Goal: Complete application form: Complete application form

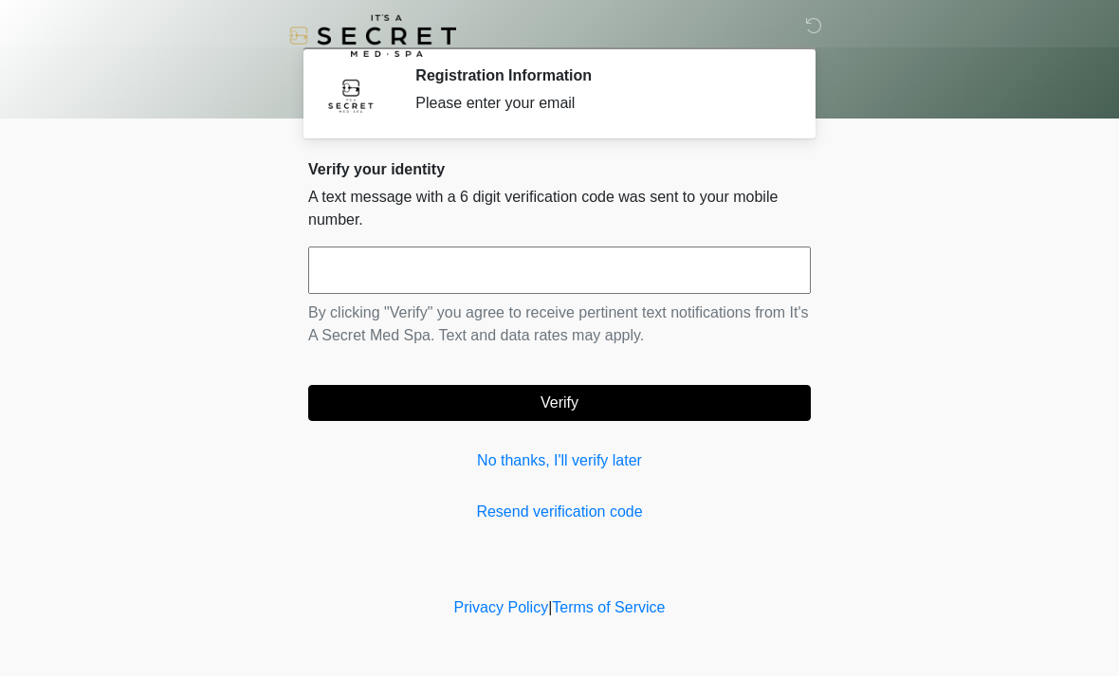
click at [481, 266] on input "text" at bounding box center [559, 270] width 503 height 47
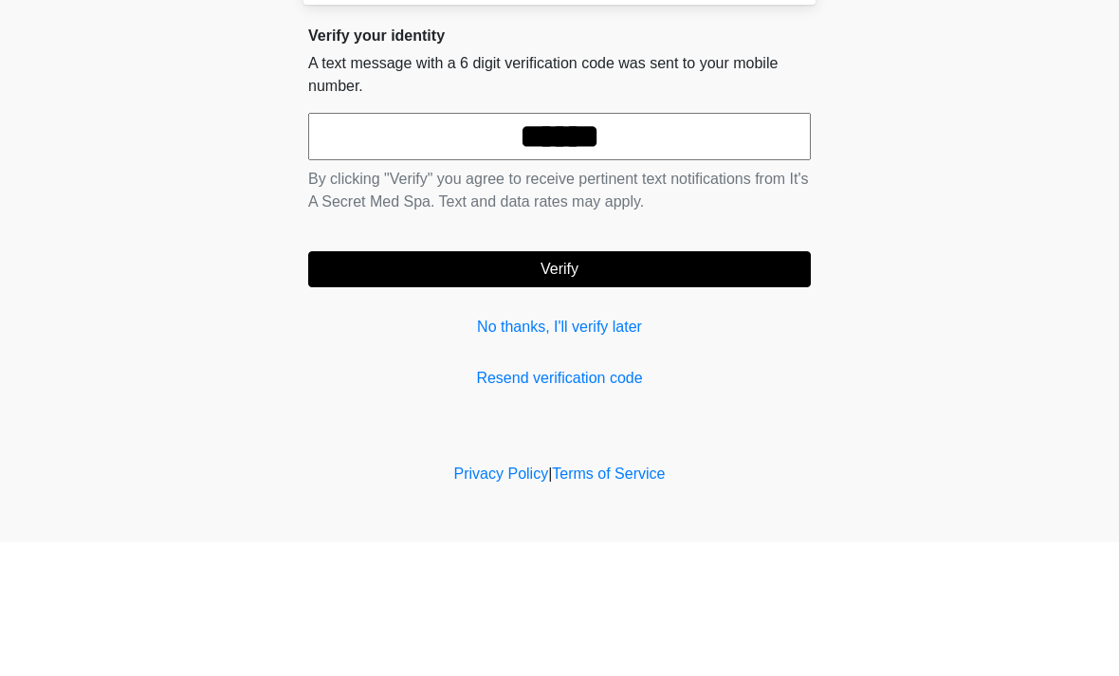
type input "******"
click at [600, 385] on button "Verify" at bounding box center [559, 403] width 503 height 36
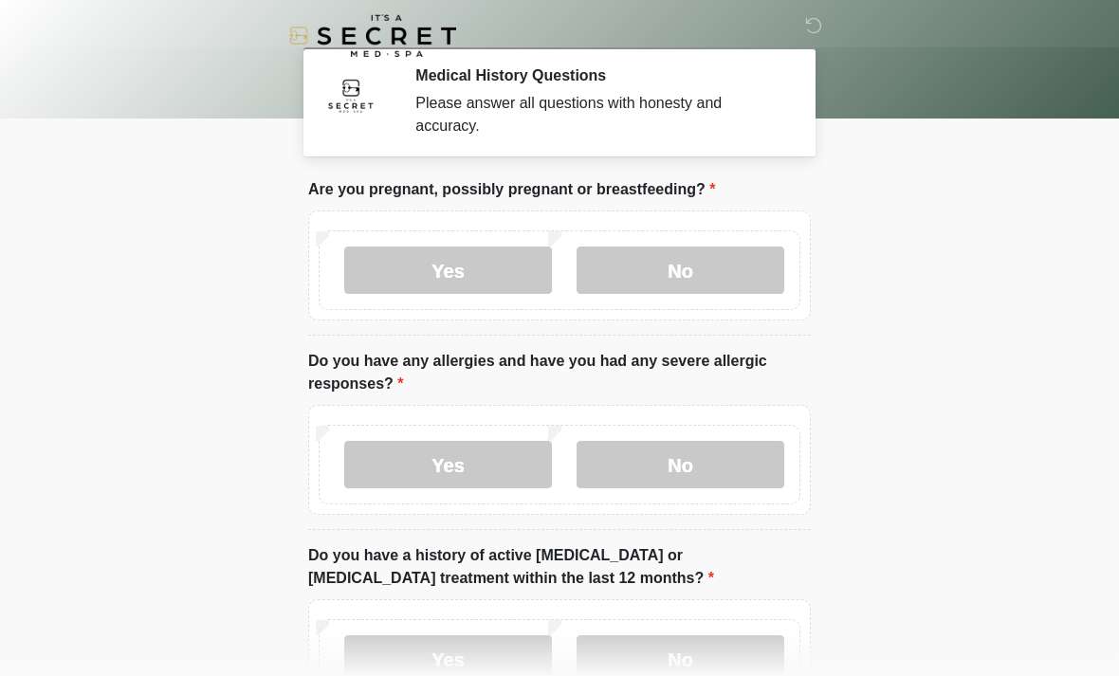
click at [706, 276] on label "No" at bounding box center [681, 270] width 208 height 47
click at [681, 458] on label "No" at bounding box center [681, 464] width 208 height 47
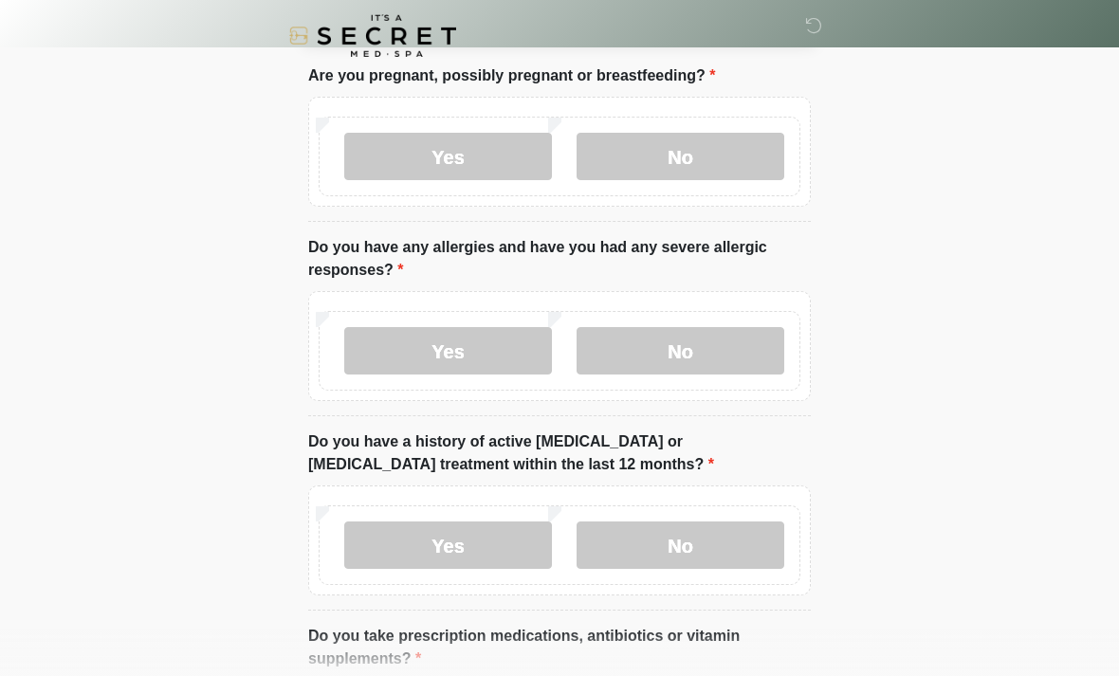
scroll to position [117, 0]
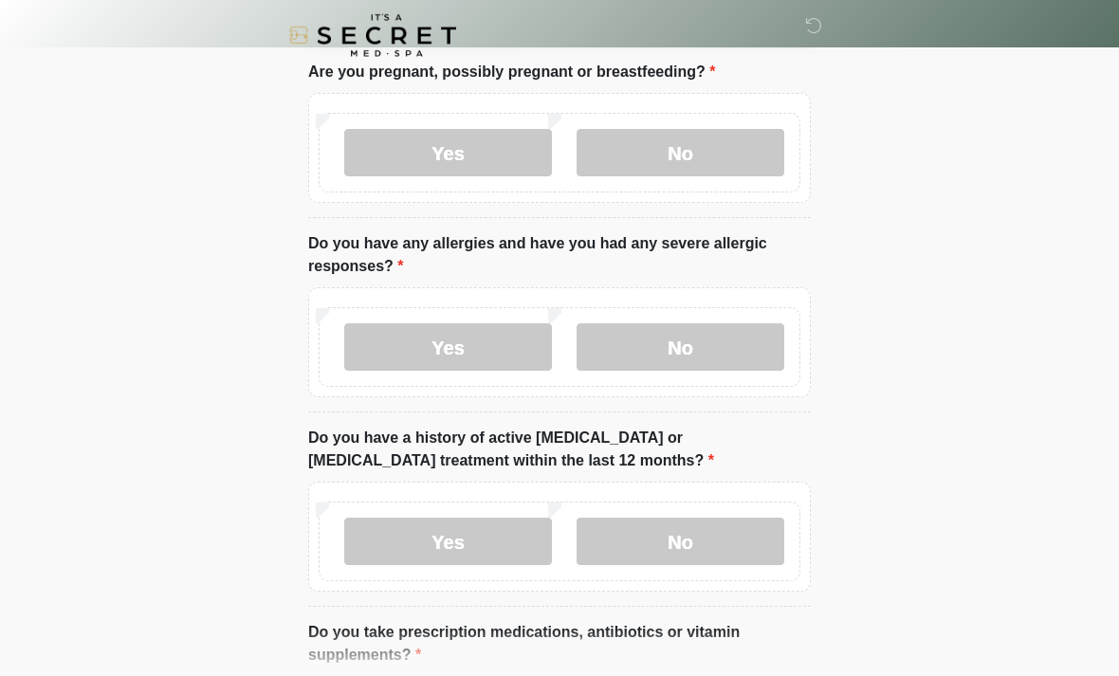
click at [720, 532] on label "No" at bounding box center [681, 542] width 208 height 47
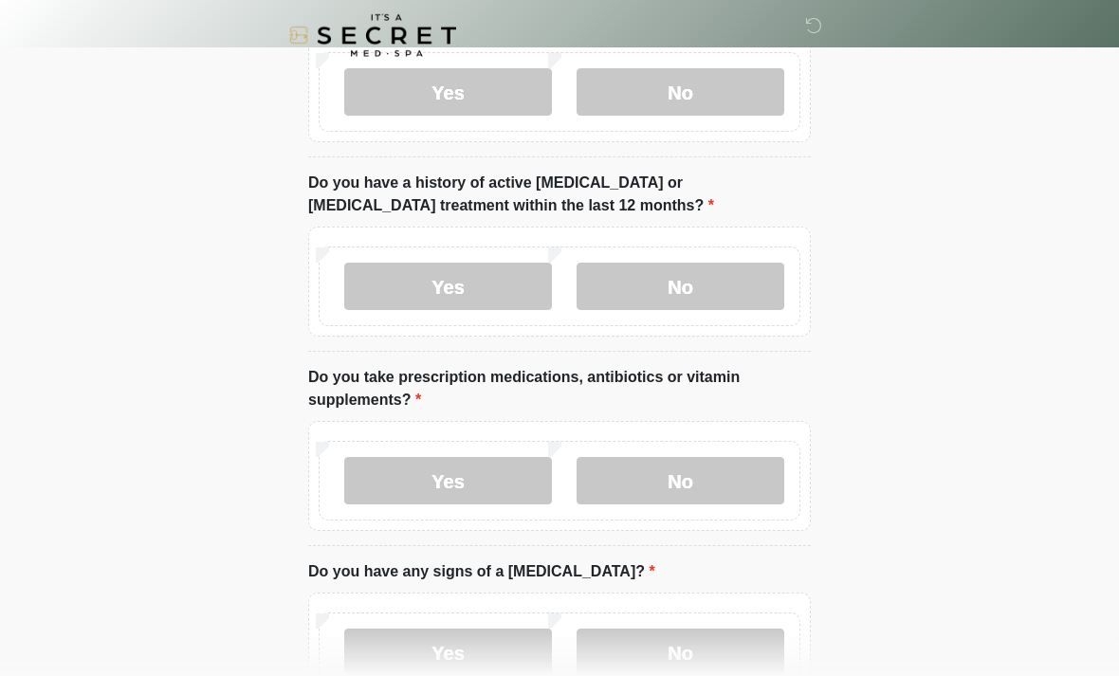
scroll to position [370, 0]
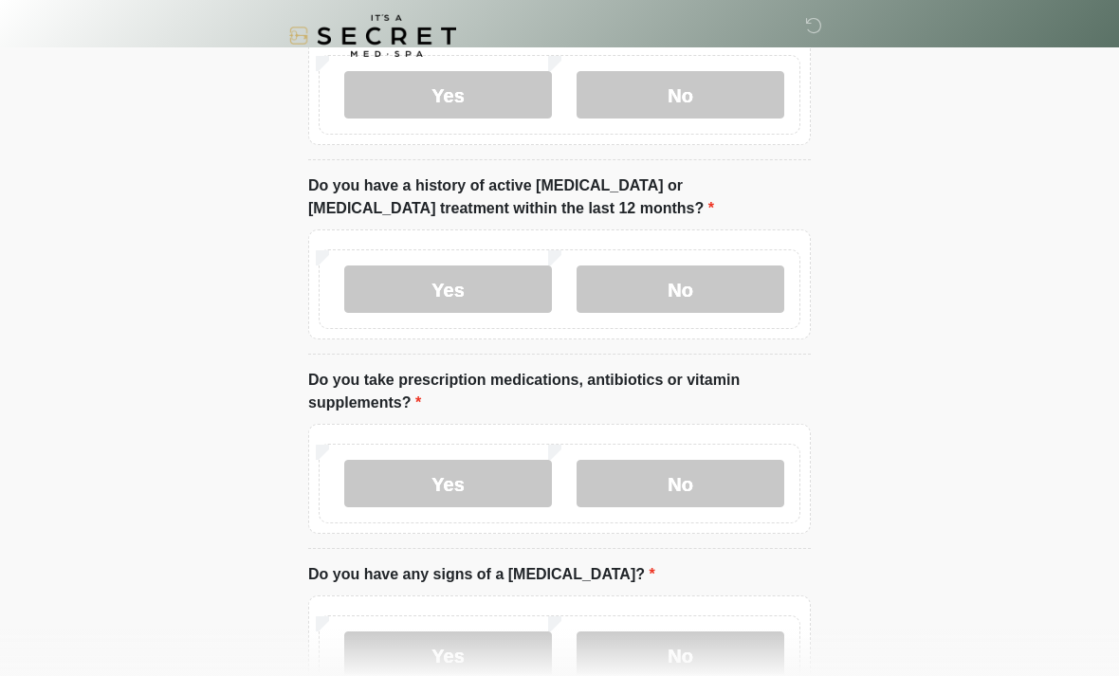
click at [682, 475] on label "No" at bounding box center [681, 483] width 208 height 47
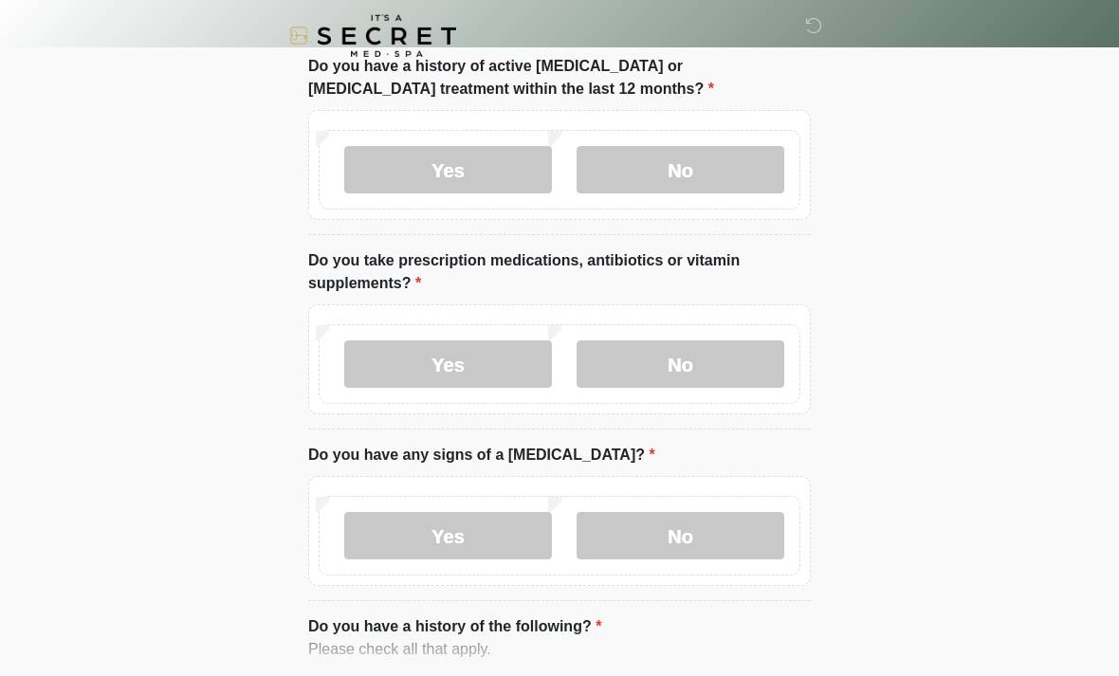
scroll to position [490, 0]
click at [467, 362] on label "Yes" at bounding box center [448, 362] width 208 height 47
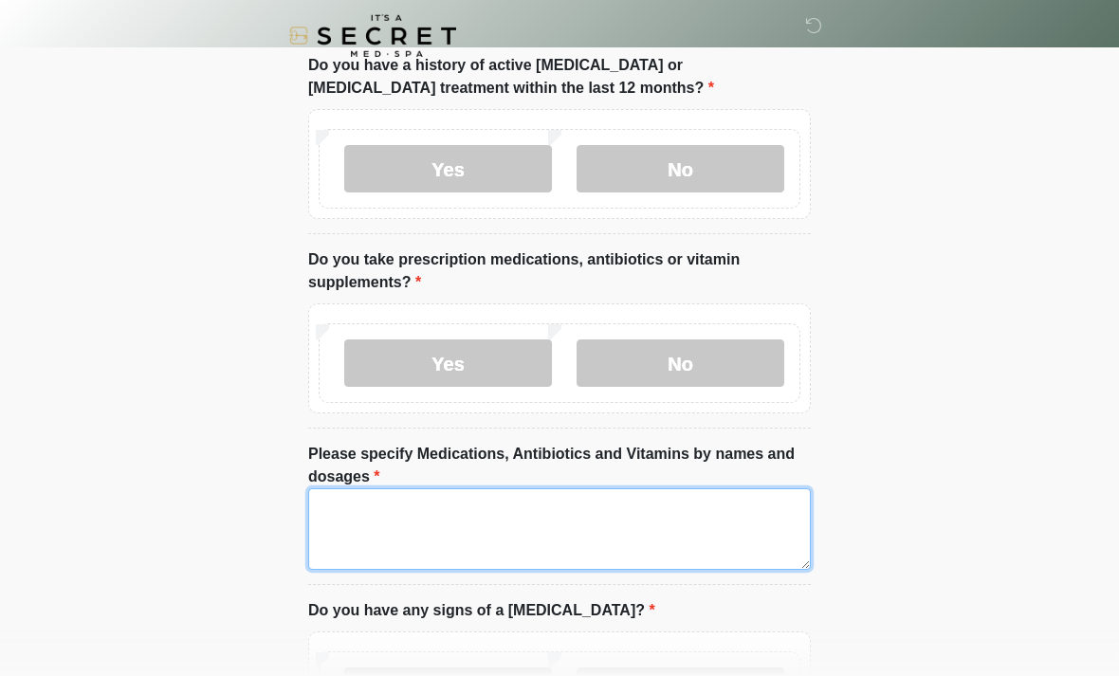
click at [440, 527] on textarea "Please specify Medications, Antibiotics and Vitamins by names and dosages" at bounding box center [559, 529] width 503 height 82
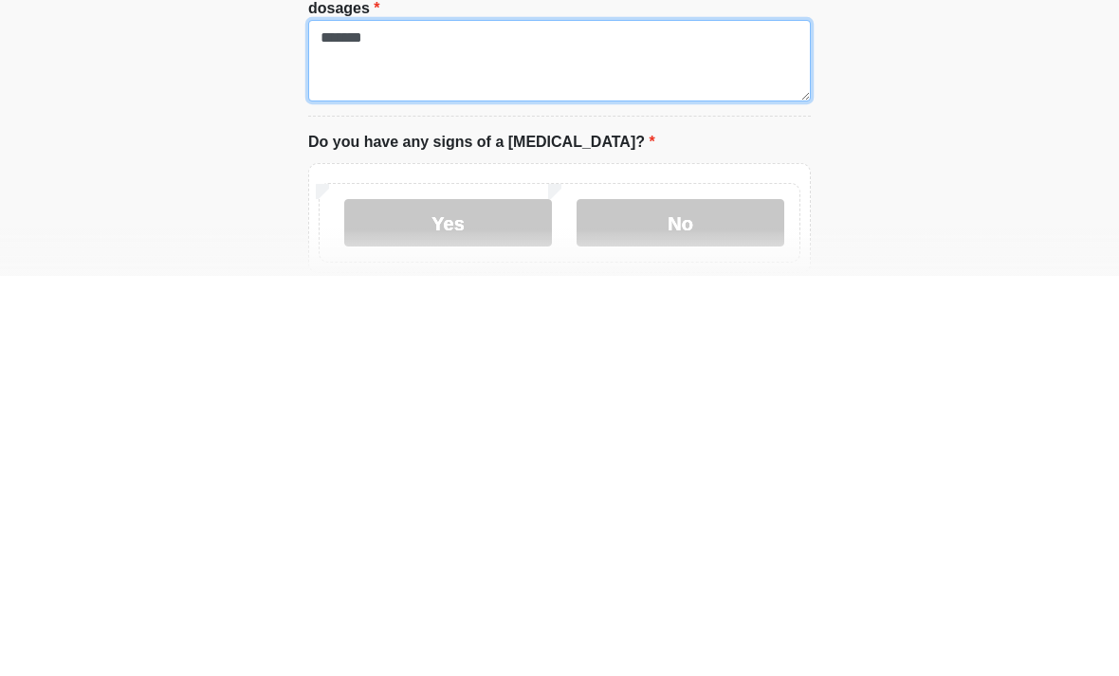
scroll to position [563, 0]
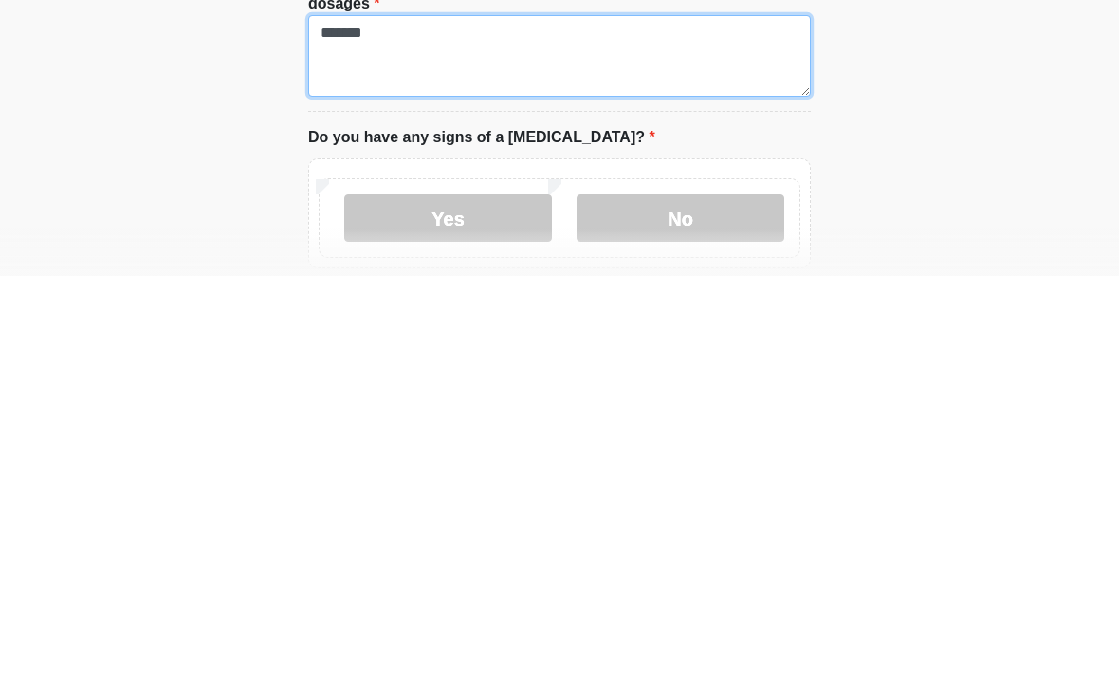
type textarea "*******"
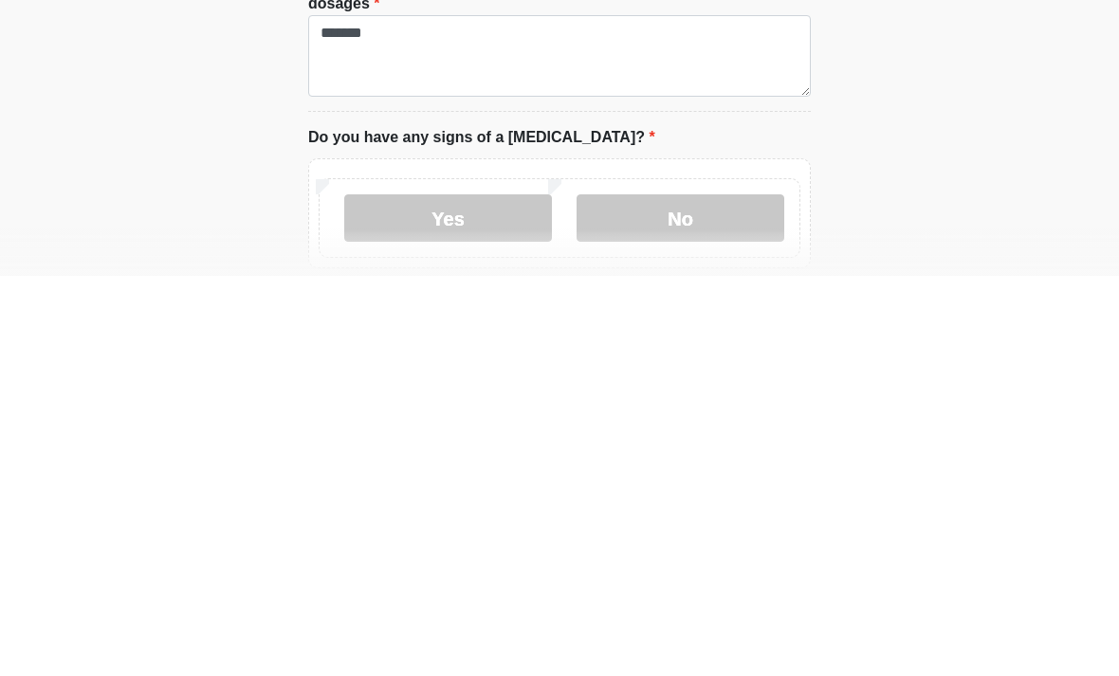
click at [686, 595] on label "No" at bounding box center [681, 618] width 208 height 47
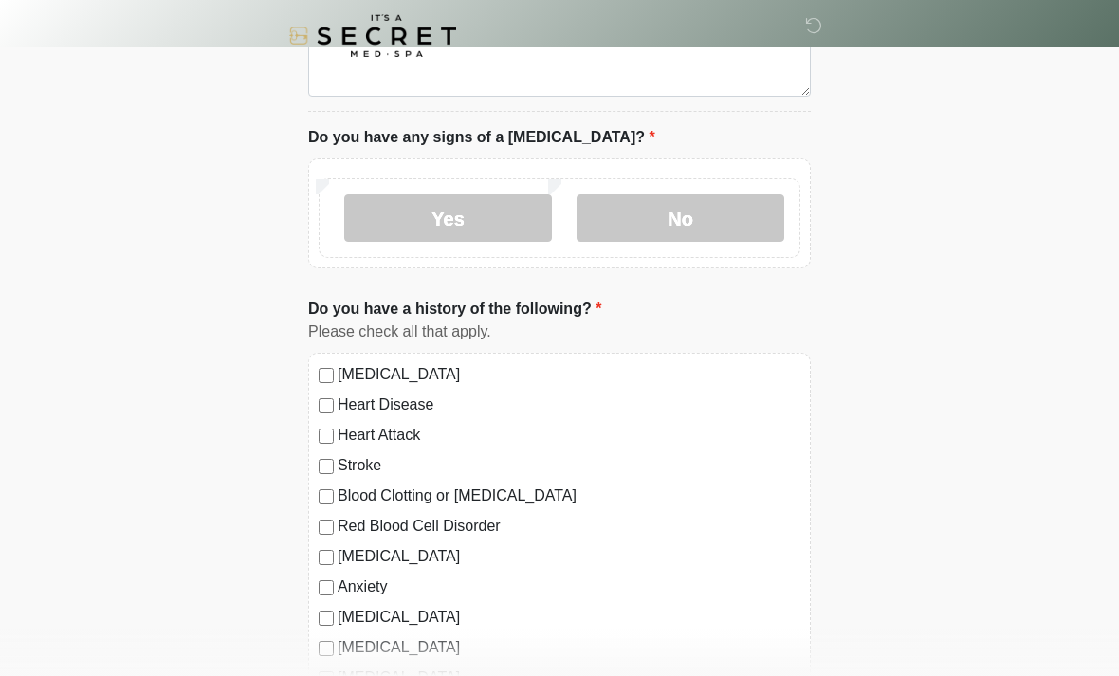
click at [690, 228] on label "No" at bounding box center [681, 217] width 208 height 47
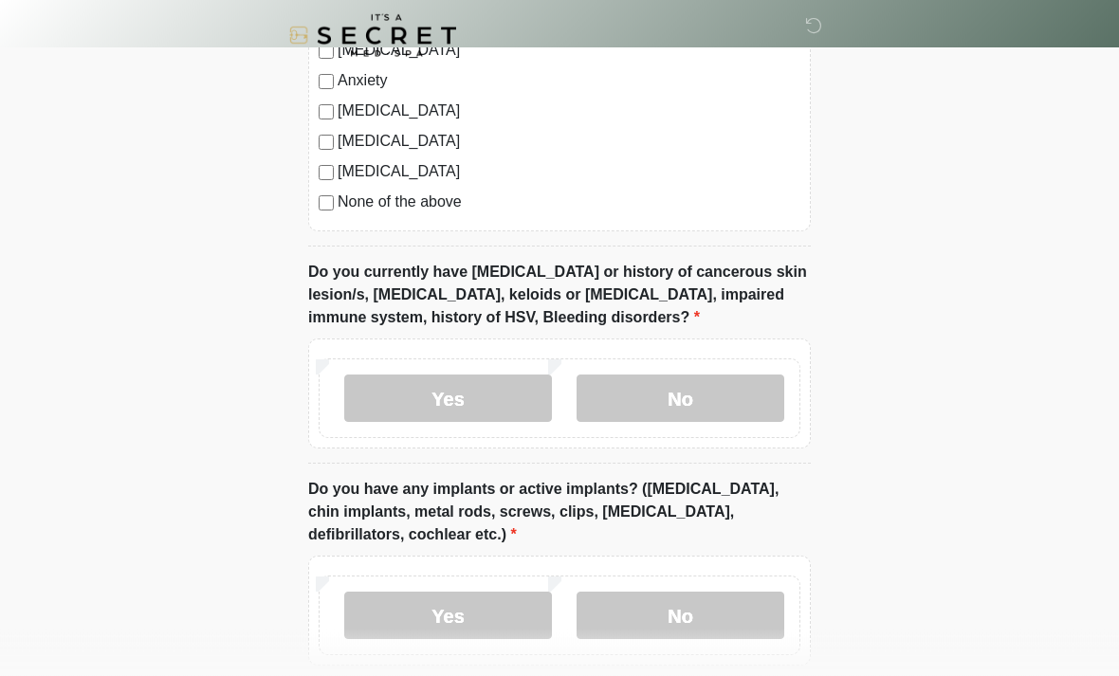
scroll to position [1477, 0]
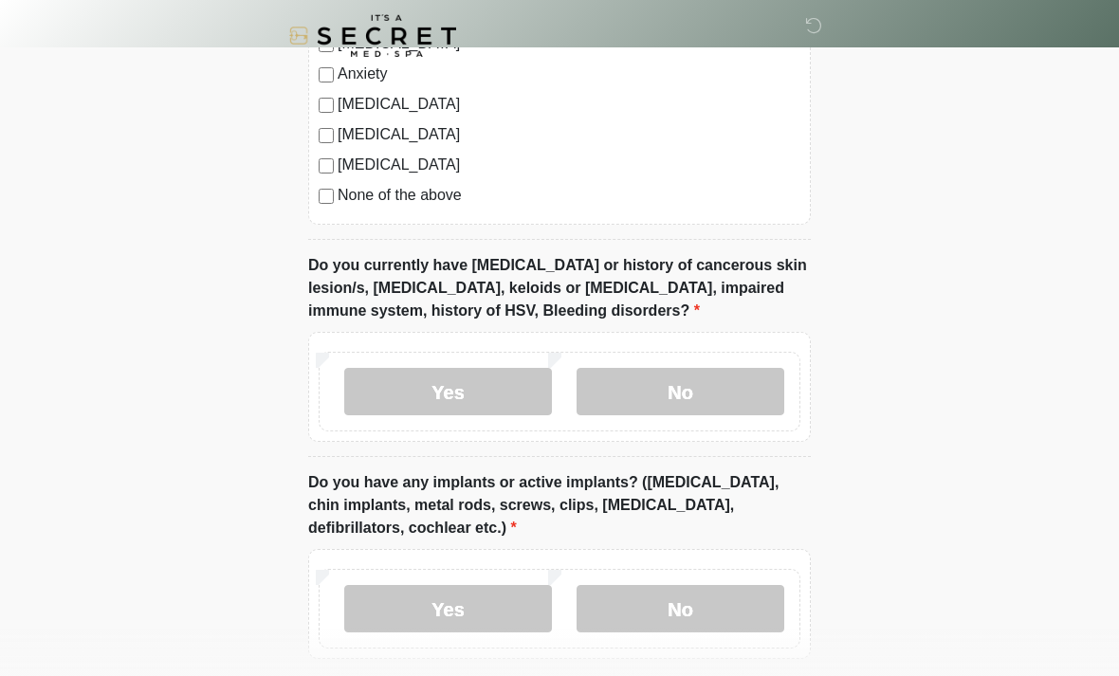
click at [713, 389] on label "No" at bounding box center [681, 391] width 208 height 47
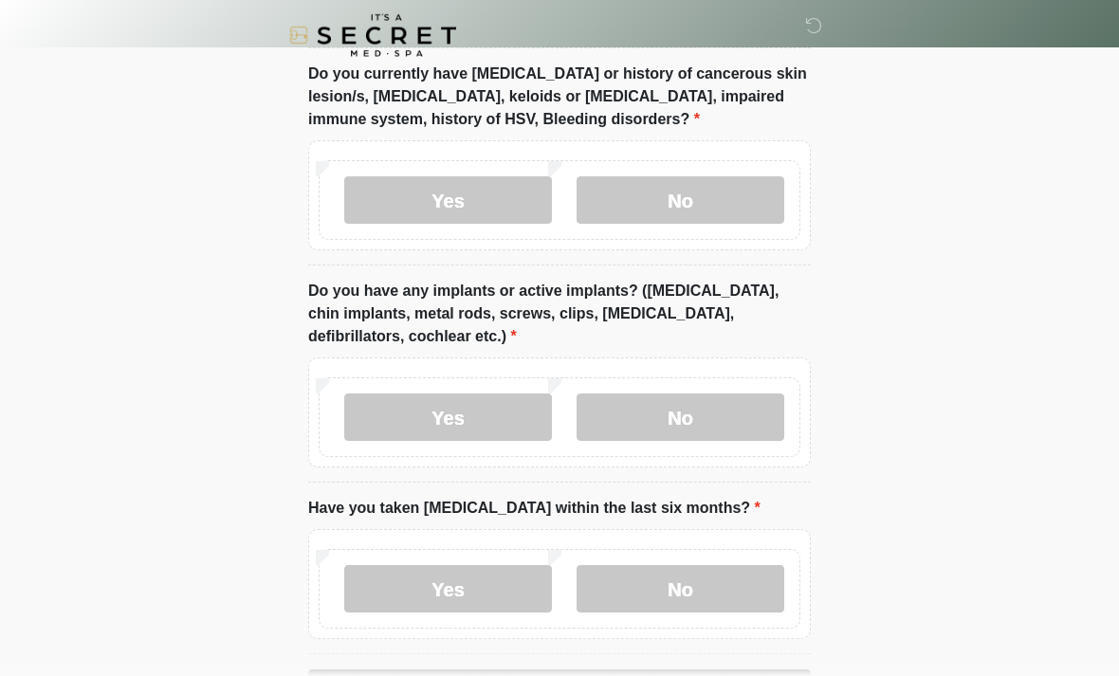
scroll to position [1673, 0]
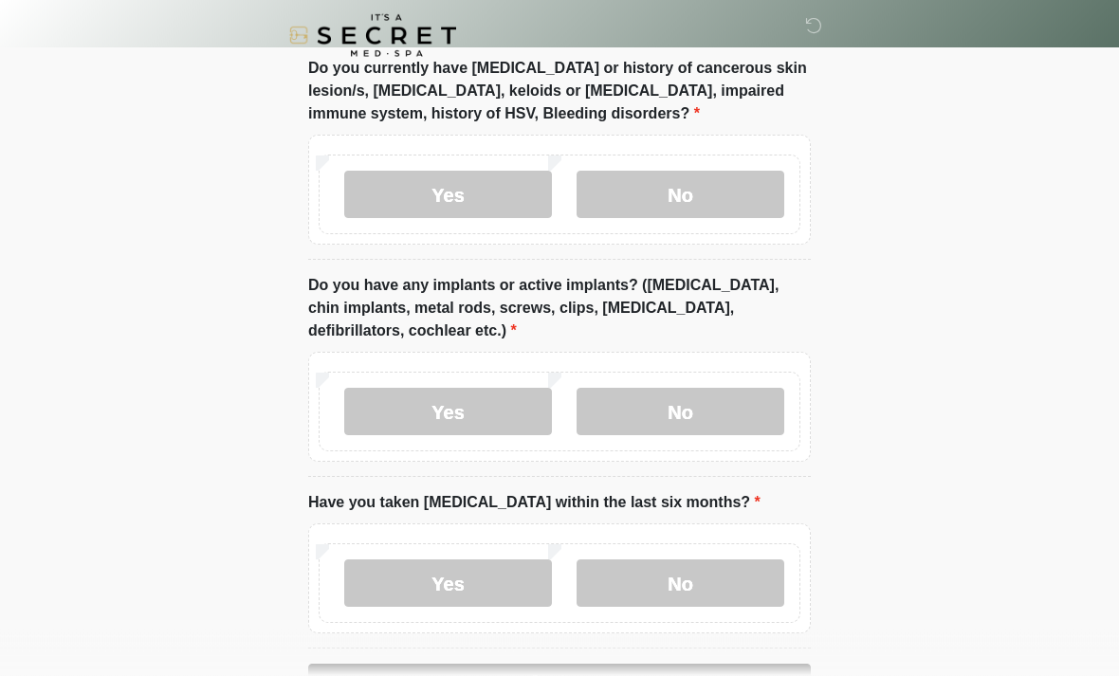
click at [486, 404] on label "Yes" at bounding box center [448, 412] width 208 height 47
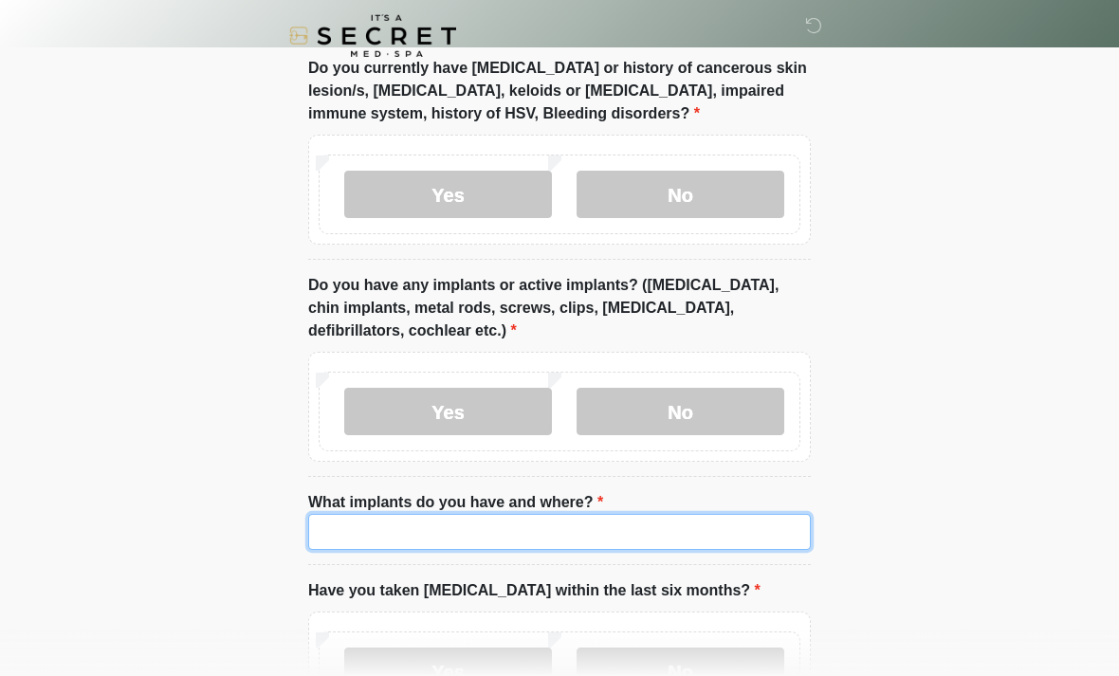
click at [460, 523] on input "What implants do you have and where?" at bounding box center [559, 532] width 503 height 36
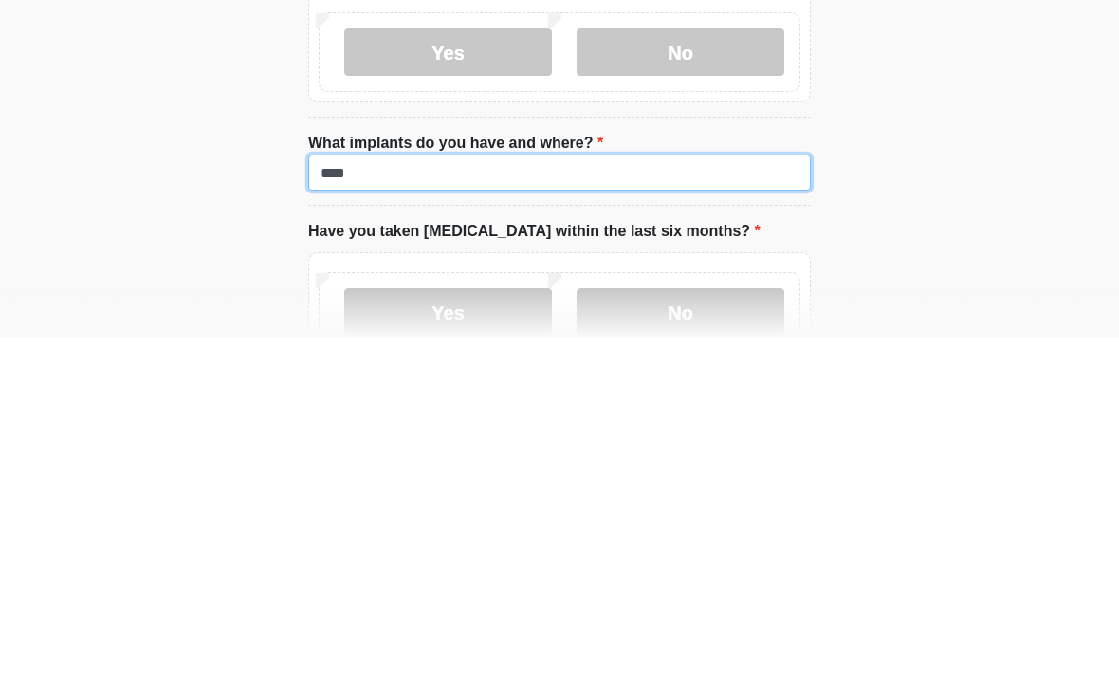
type input "****"
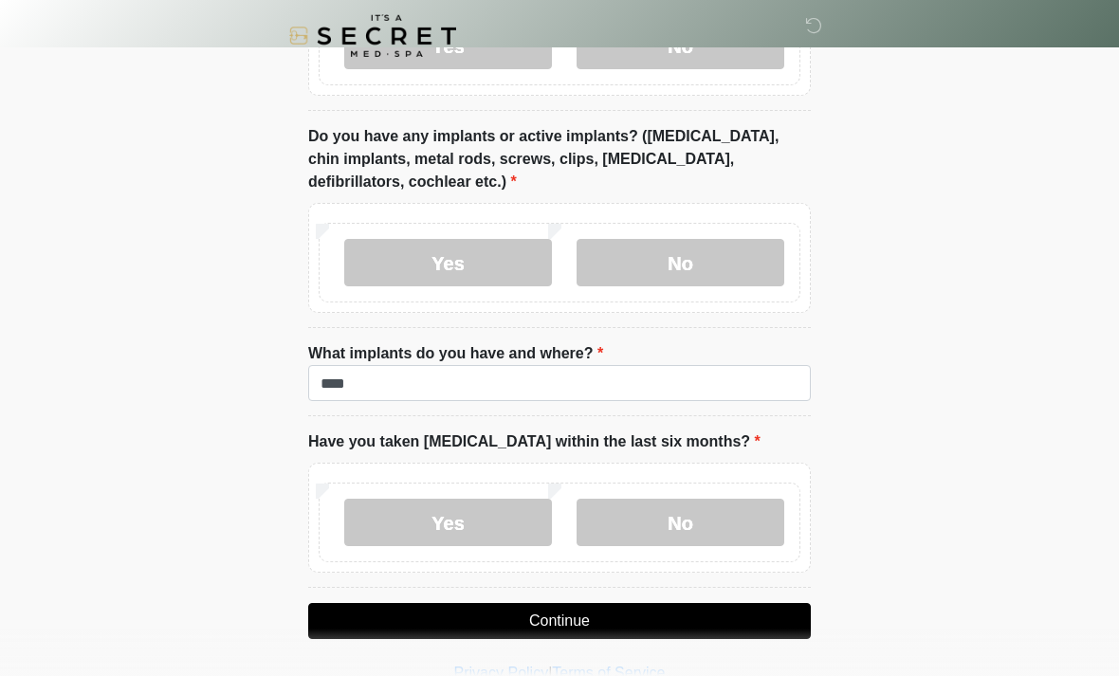
click at [703, 519] on label "No" at bounding box center [681, 522] width 208 height 47
click at [625, 629] on button "Continue" at bounding box center [559, 621] width 503 height 36
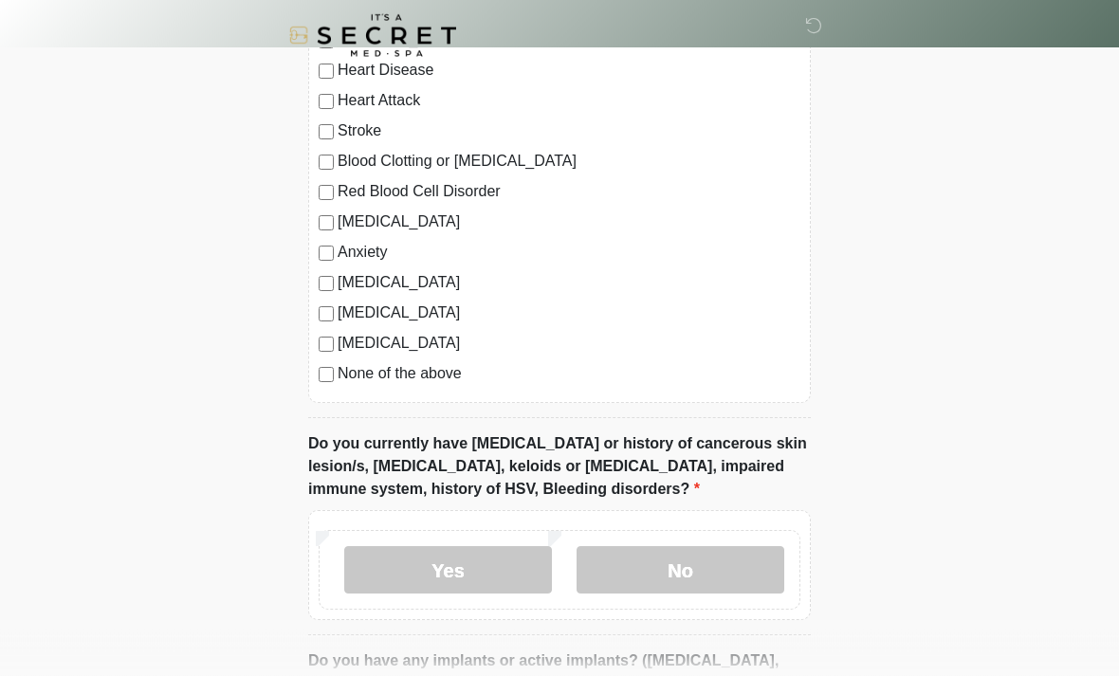
scroll to position [1301, 0]
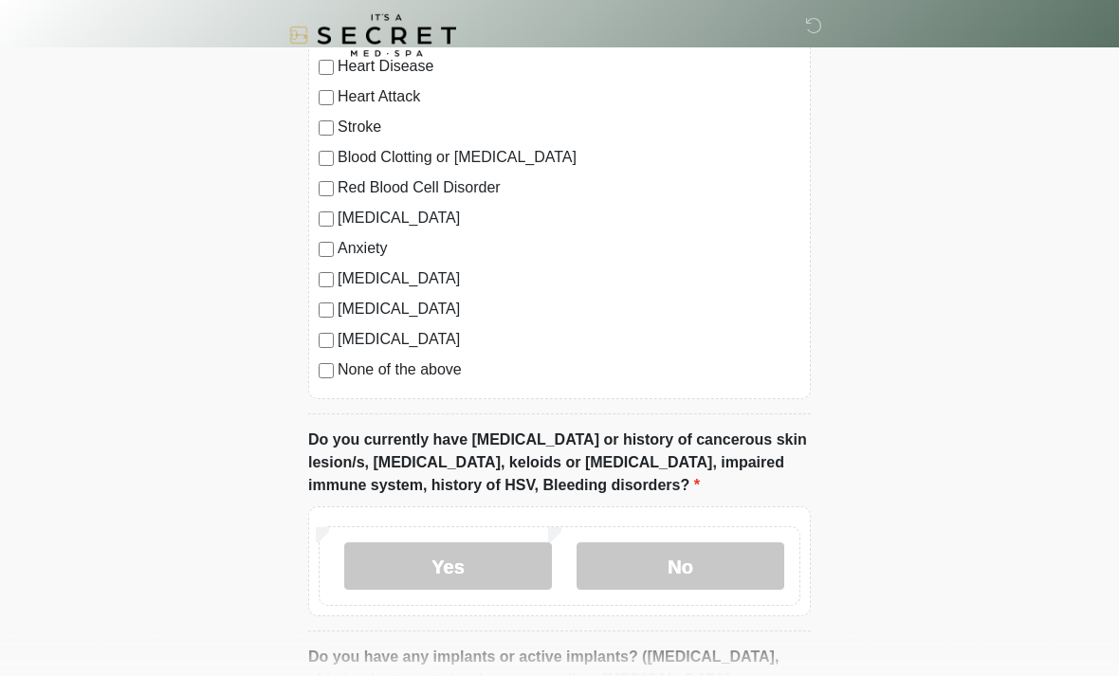
click at [713, 560] on label "No" at bounding box center [681, 566] width 208 height 47
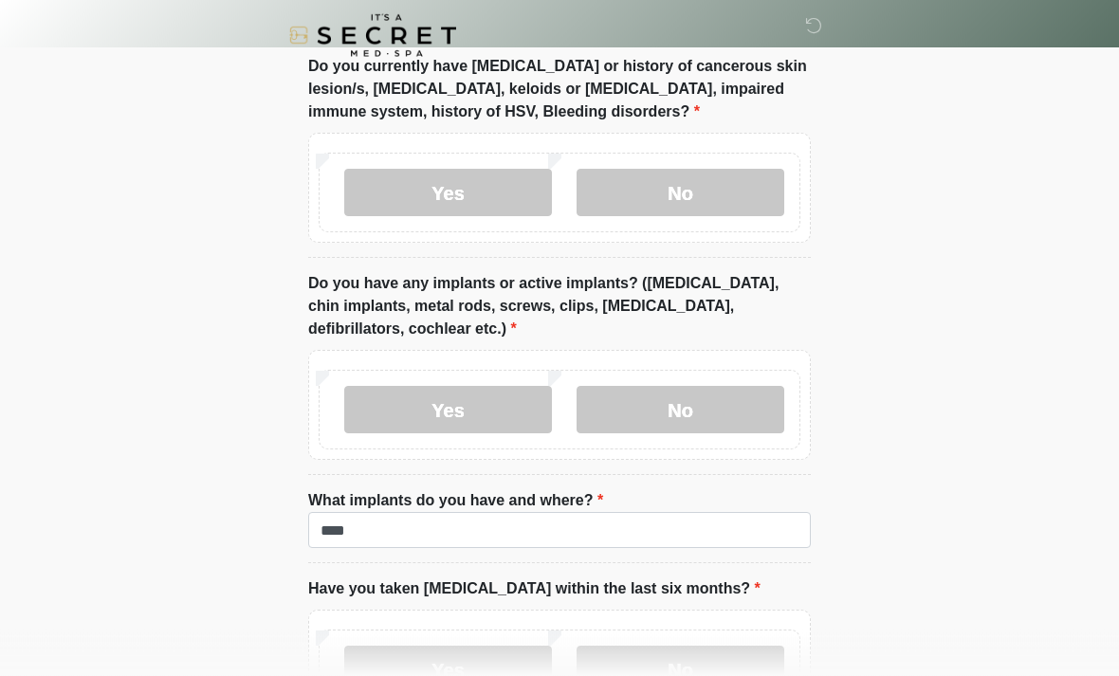
scroll to position [1677, 0]
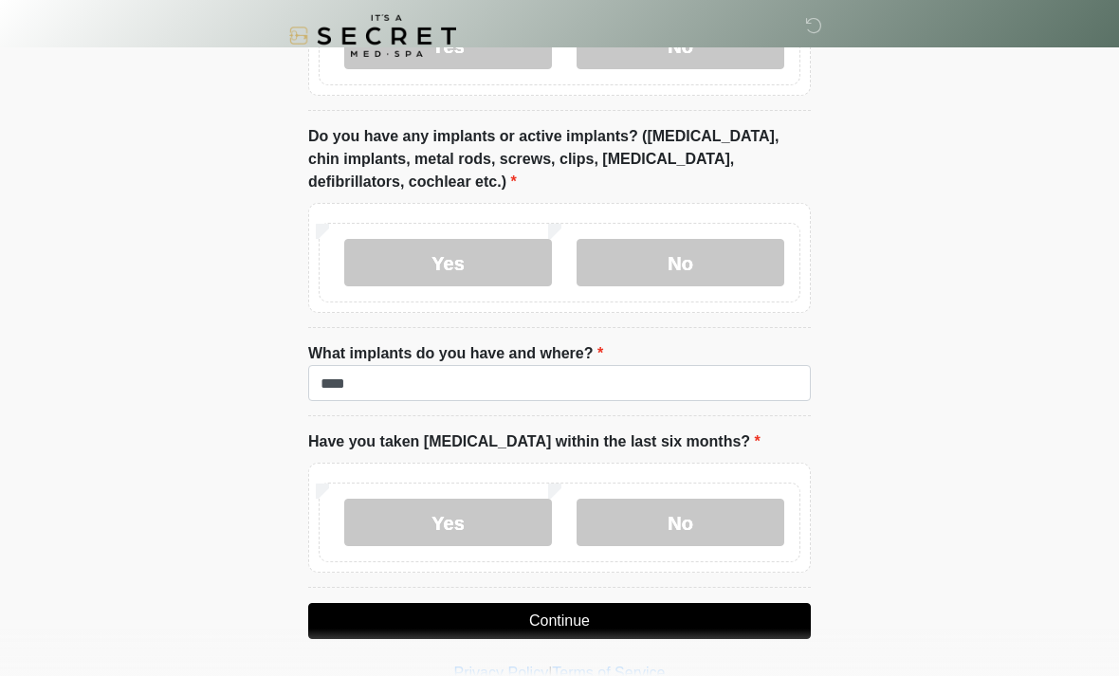
click at [692, 615] on button "Continue" at bounding box center [559, 621] width 503 height 36
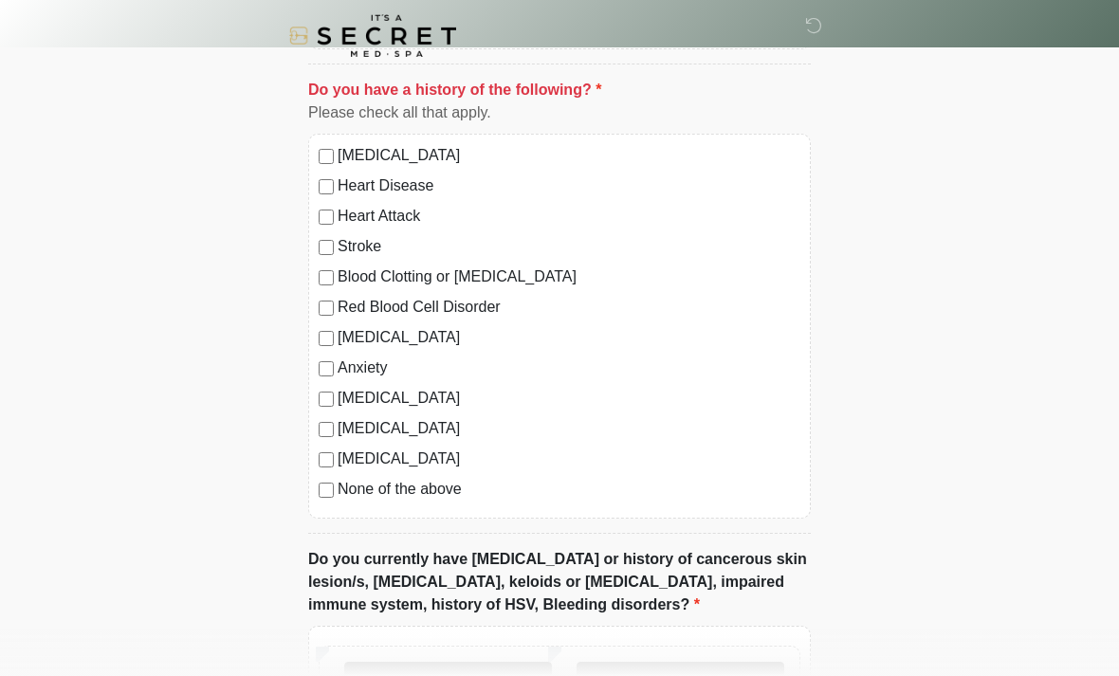
click at [708, 675] on label "No" at bounding box center [681, 685] width 208 height 47
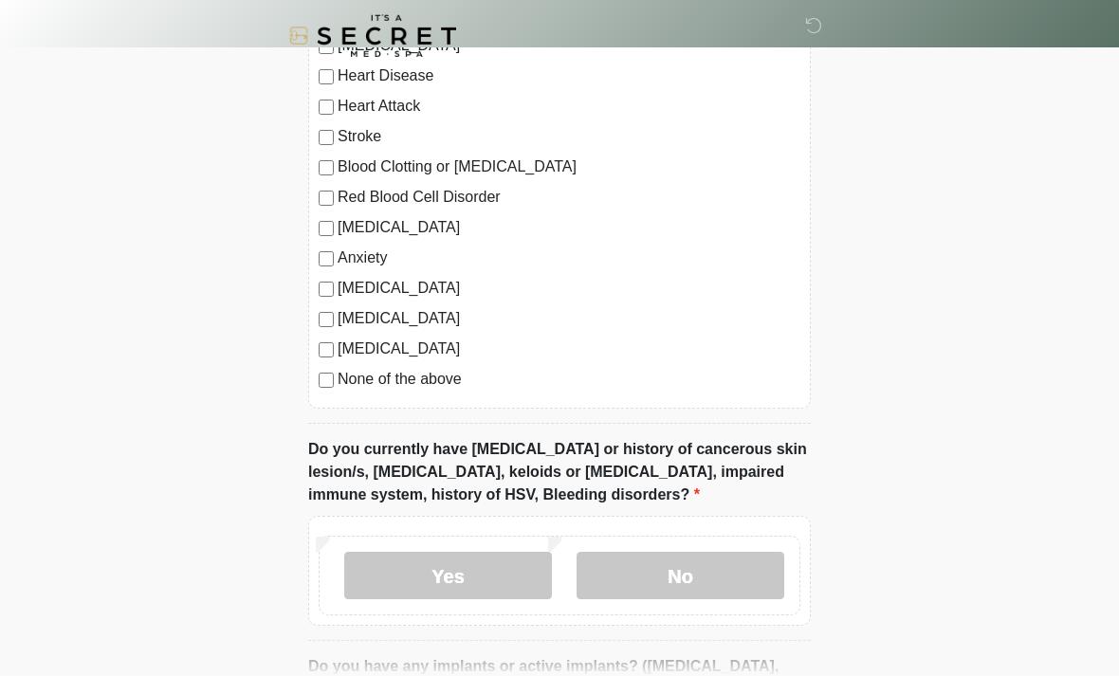
scroll to position [1296, 0]
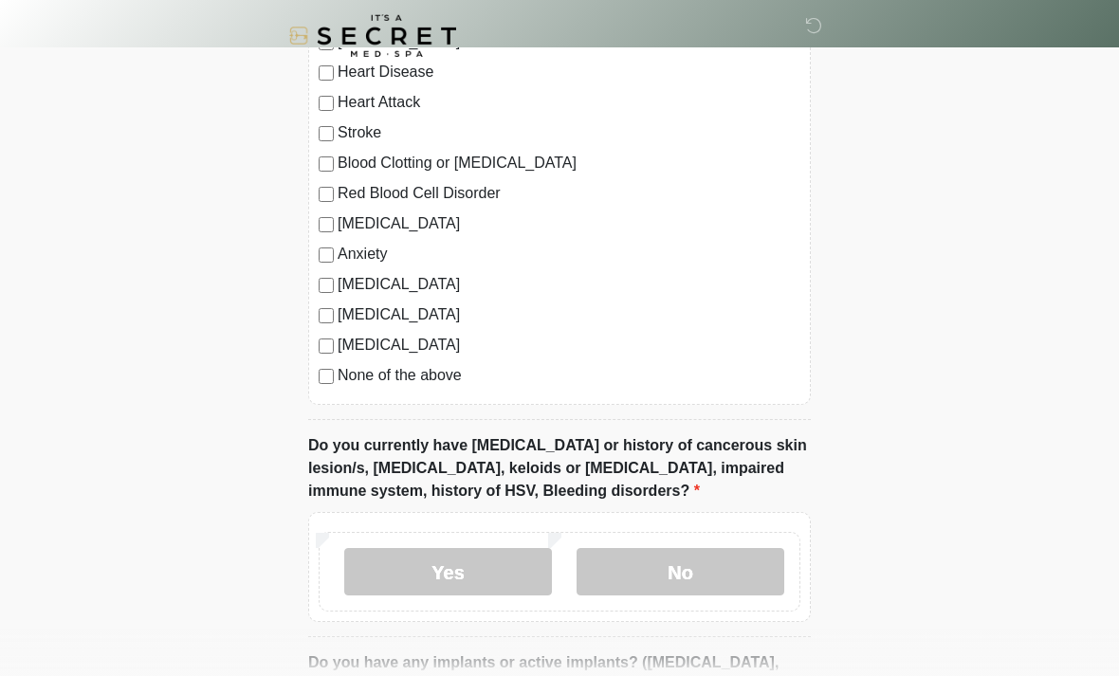
click at [339, 372] on label "None of the above" at bounding box center [569, 375] width 463 height 23
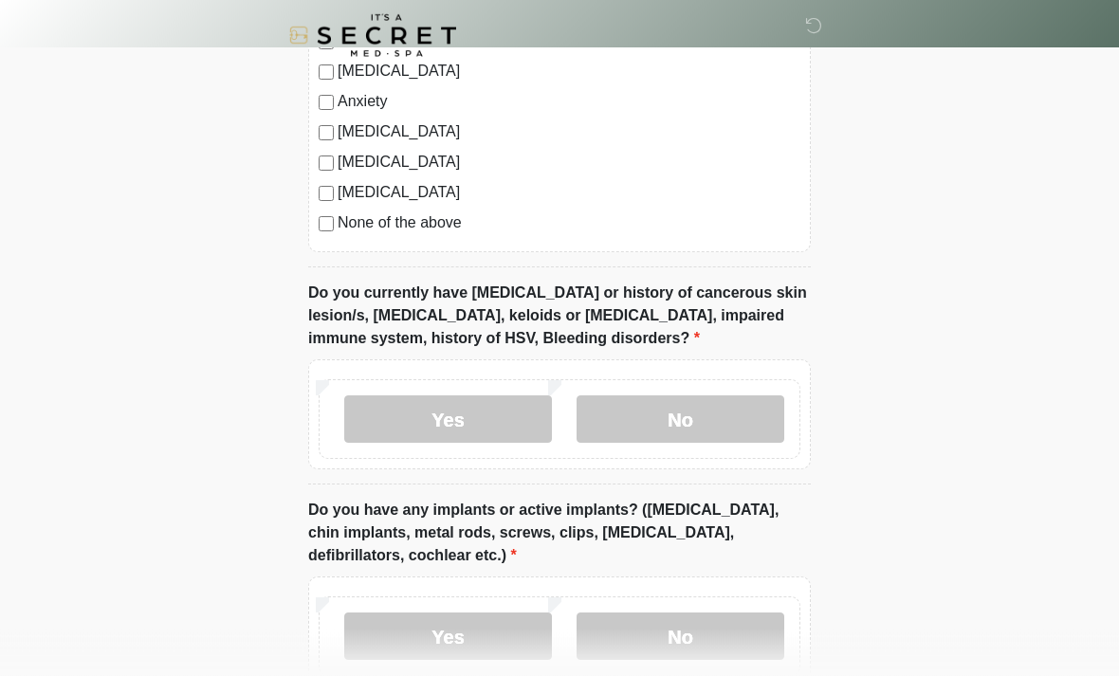
scroll to position [1823, 0]
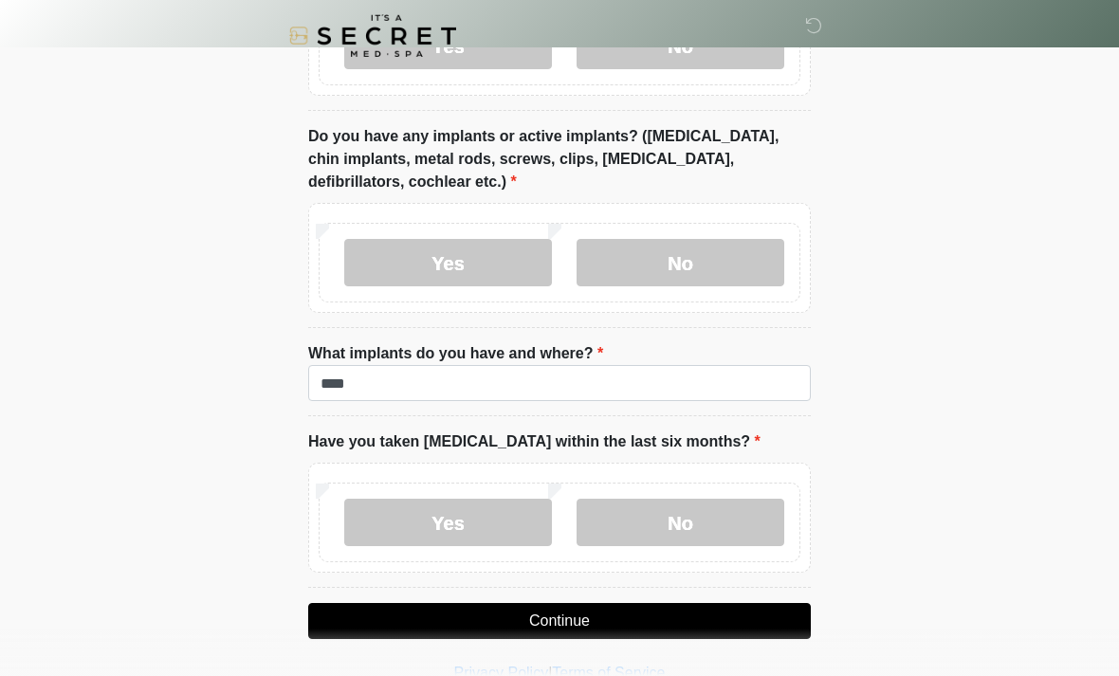
click at [658, 620] on button "Continue" at bounding box center [559, 621] width 503 height 36
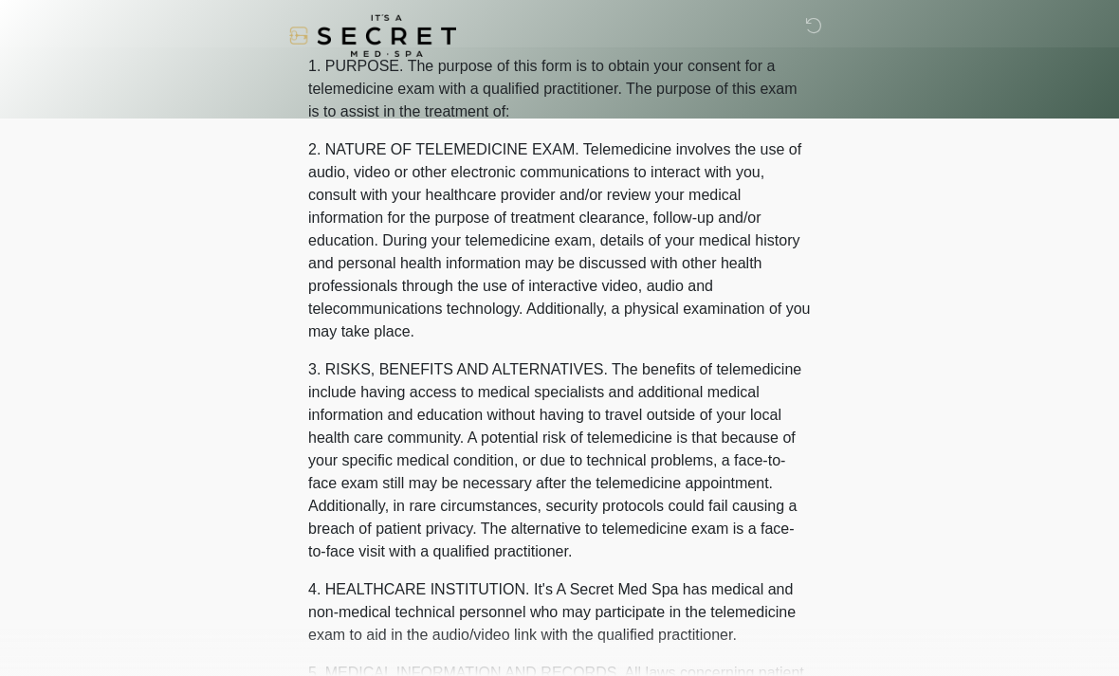
scroll to position [0, 0]
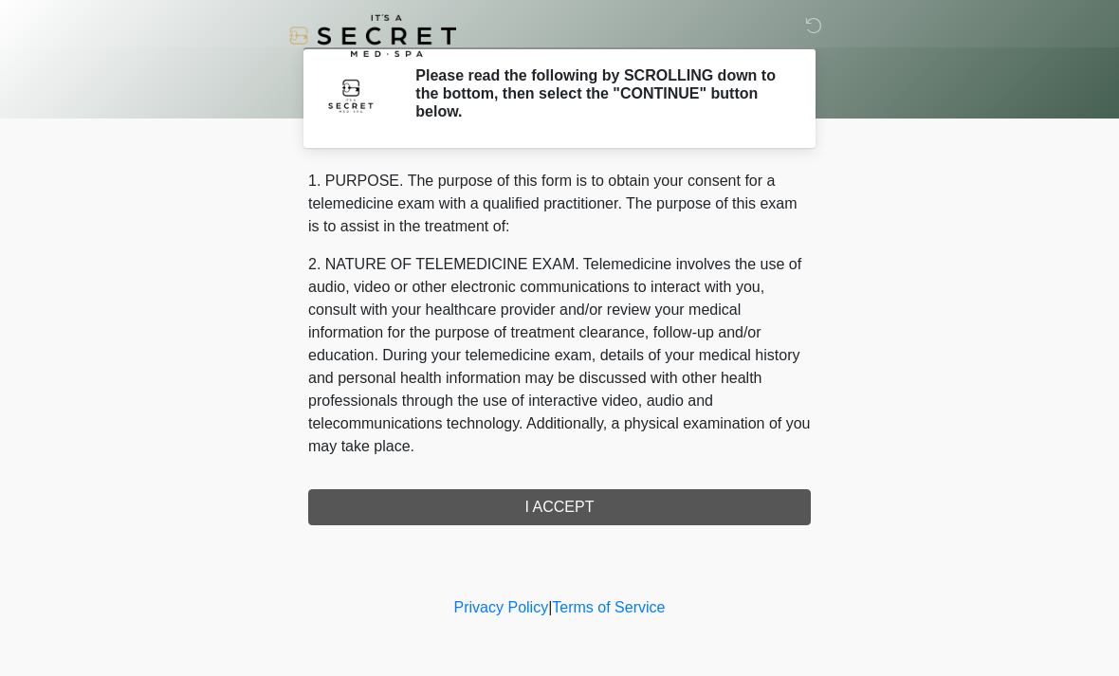
click at [646, 513] on div "1. PURPOSE. The purpose of this form is to obtain your consent for a telemedici…" at bounding box center [559, 348] width 503 height 356
click at [578, 505] on div "1. PURPOSE. The purpose of this form is to obtain your consent for a telemedici…" at bounding box center [559, 348] width 503 height 356
click at [551, 515] on div "1. PURPOSE. The purpose of this form is to obtain your consent for a telemedici…" at bounding box center [559, 348] width 503 height 356
click at [551, 505] on div "1. PURPOSE. The purpose of this form is to obtain your consent for a telemedici…" at bounding box center [559, 348] width 503 height 356
click at [559, 499] on div "1. PURPOSE. The purpose of this form is to obtain your consent for a telemedici…" at bounding box center [559, 348] width 503 height 356
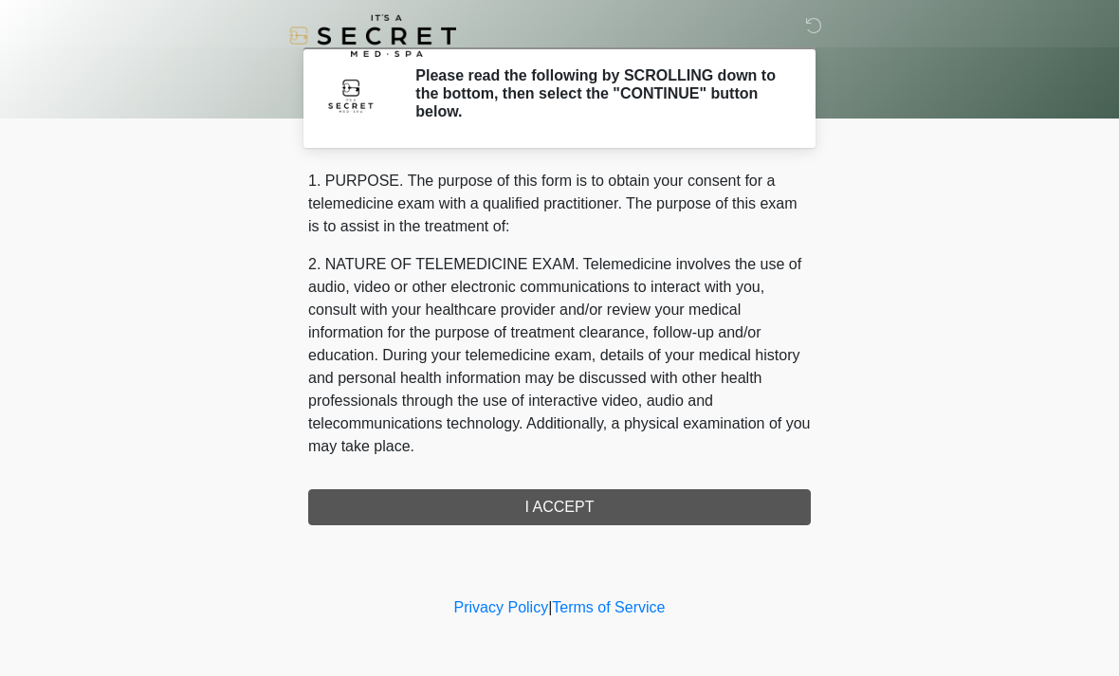
click at [734, 92] on h2 "Please read the following by SCROLLING down to the bottom, then select the "CON…" at bounding box center [598, 93] width 367 height 55
click at [681, 492] on div "1. PURPOSE. The purpose of this form is to obtain your consent for a telemedici…" at bounding box center [559, 348] width 503 height 356
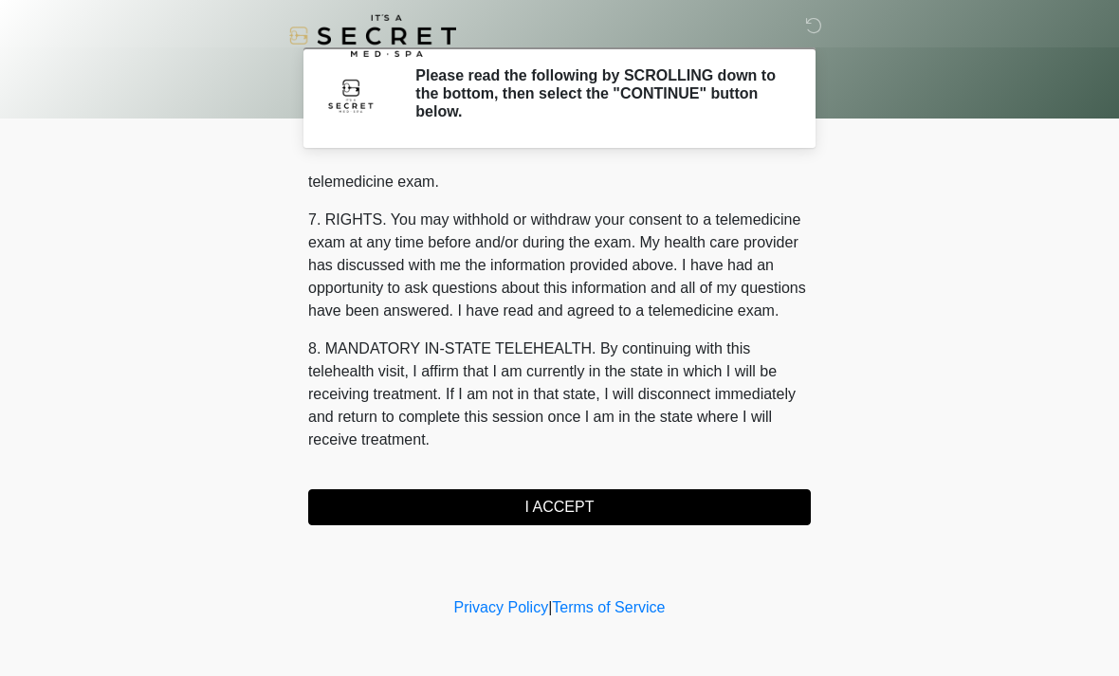
scroll to position [803, 0]
click at [571, 513] on button "I ACCEPT" at bounding box center [559, 507] width 503 height 36
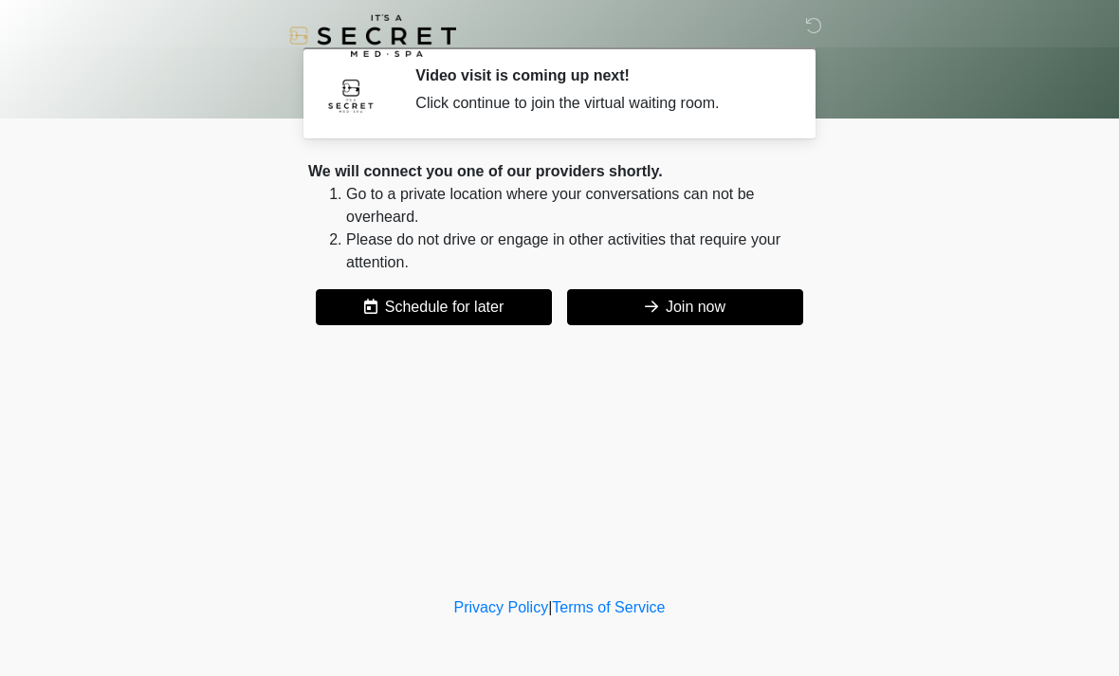
click at [720, 318] on button "Join now" at bounding box center [685, 307] width 236 height 36
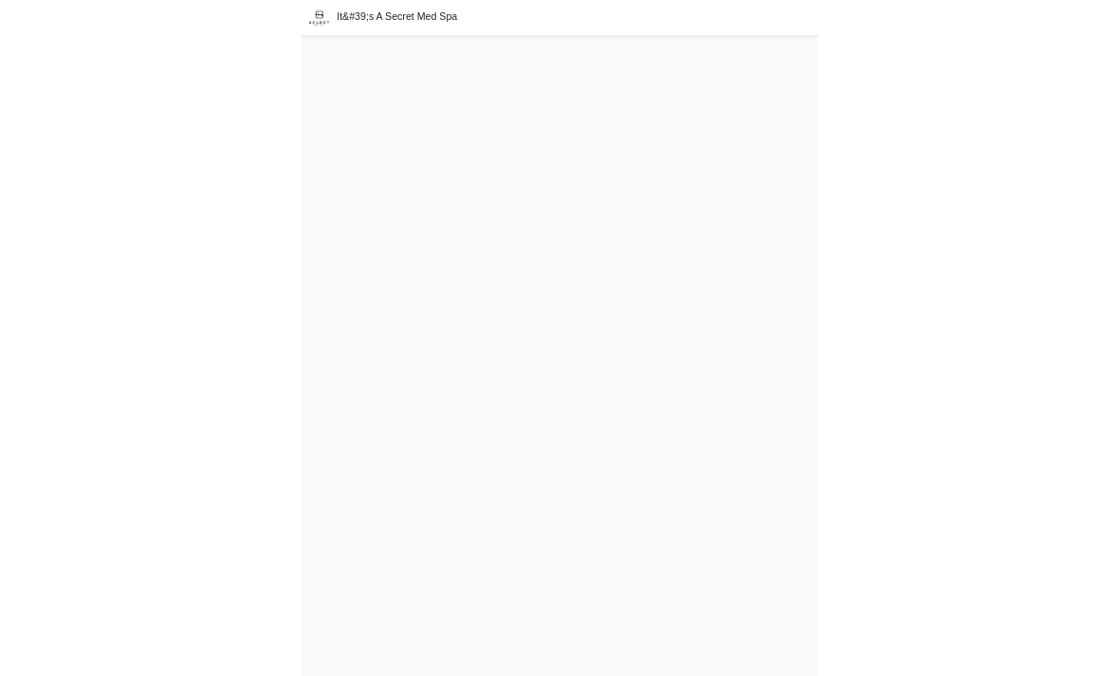
scroll to position [6, 0]
